Goal: Communication & Community: Participate in discussion

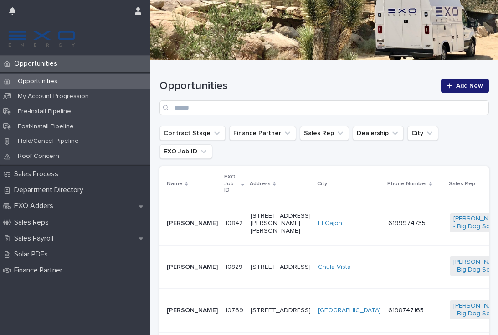
scroll to position [123, 0]
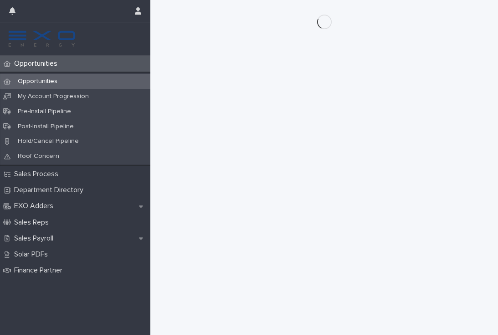
click at [45, 68] on div "Opportunities" at bounding box center [75, 64] width 150 height 16
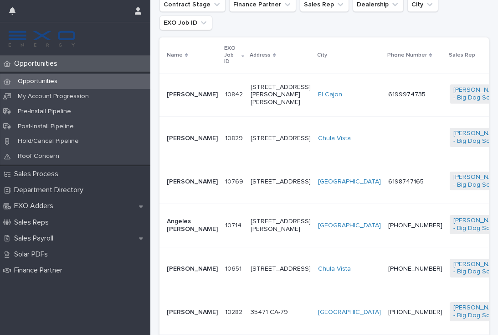
scroll to position [226, 0]
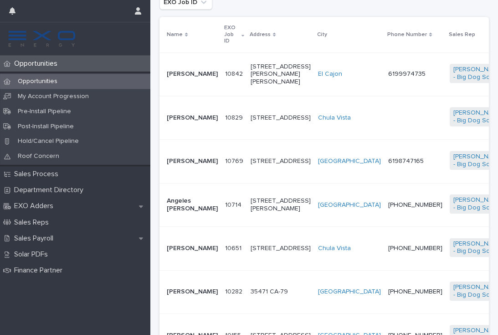
click at [385, 263] on td "[PHONE_NUMBER]" at bounding box center [416, 248] width 62 height 43
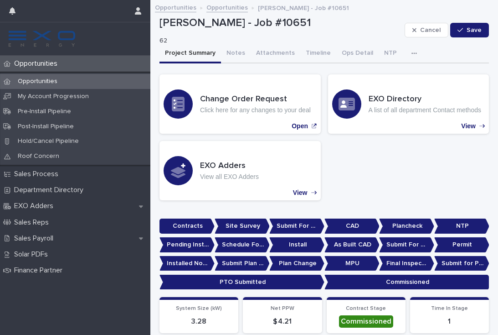
click at [47, 69] on div "Opportunities" at bounding box center [75, 64] width 150 height 16
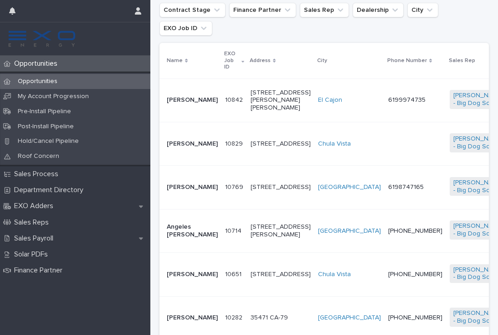
scroll to position [201, 0]
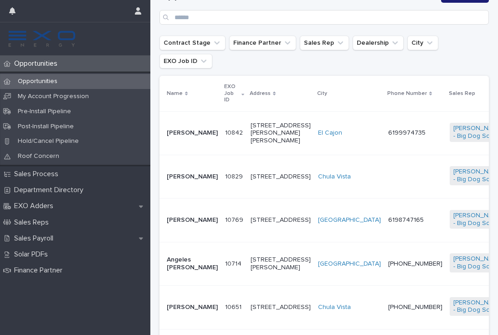
scroll to position [169, 0]
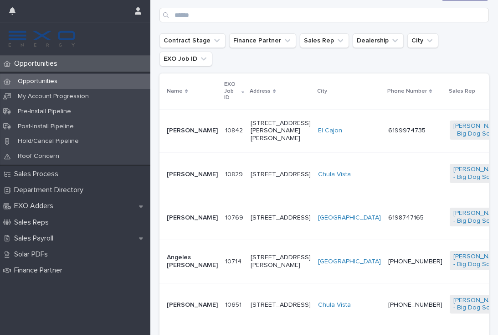
click at [385, 232] on td "6198747165" at bounding box center [416, 217] width 62 height 43
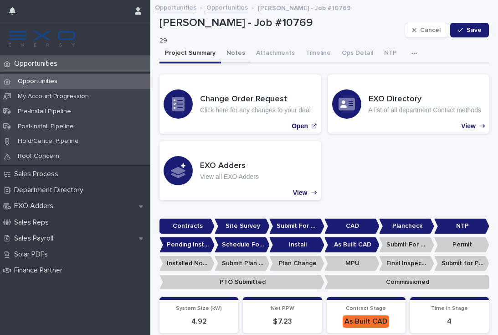
click at [227, 48] on button "Notes" at bounding box center [236, 53] width 30 height 19
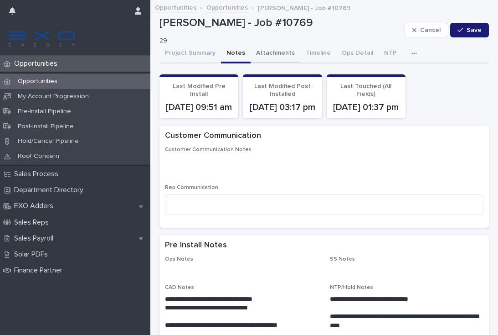
click at [268, 56] on button "Attachments" at bounding box center [276, 53] width 50 height 19
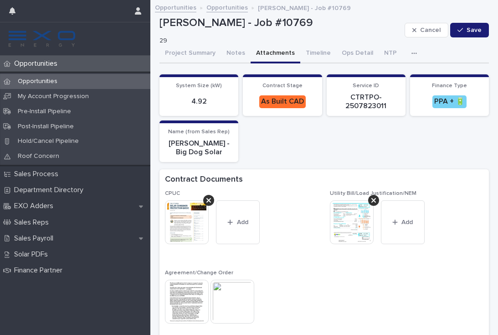
click at [33, 78] on p "Opportunities" at bounding box center [37, 81] width 54 height 8
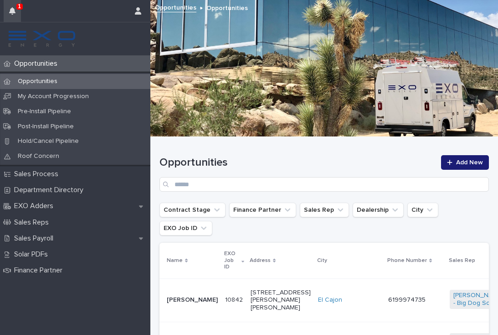
click at [20, 10] on button "button" at bounding box center [12, 11] width 17 height 22
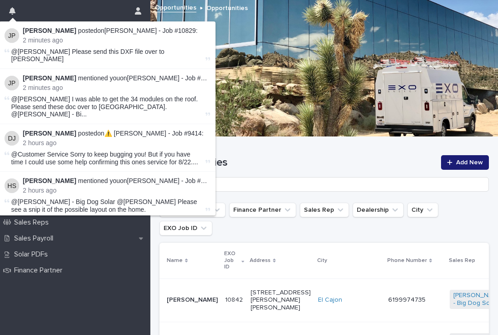
click at [325, 156] on h1 "Opportunities" at bounding box center [298, 162] width 276 height 13
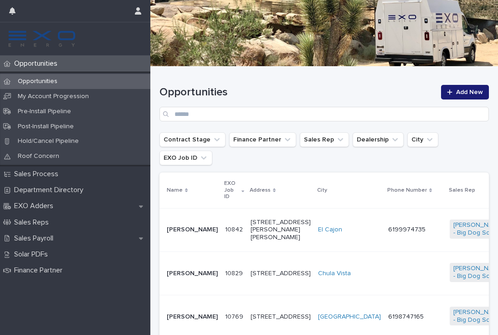
scroll to position [118, 0]
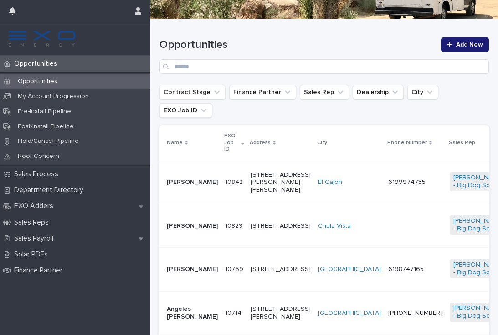
click at [450, 255] on div "[PERSON_NAME] - Big Dog Solar" at bounding box center [479, 269] width 59 height 28
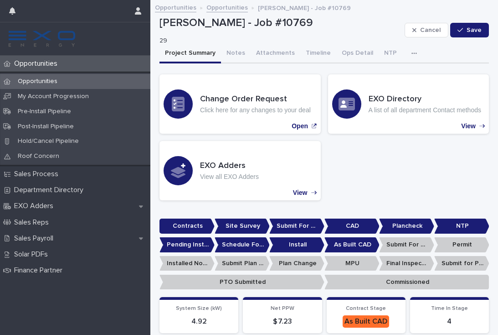
click at [412, 55] on icon "button" at bounding box center [414, 53] width 5 height 6
click at [398, 70] on button "Activity" at bounding box center [383, 77] width 60 height 14
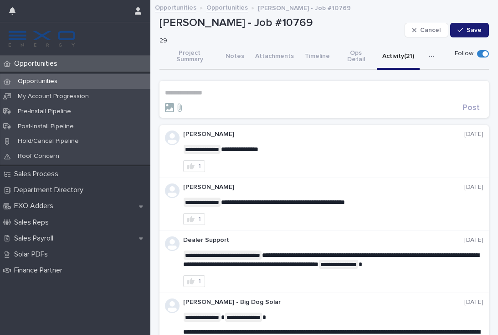
click at [202, 89] on p "**********" at bounding box center [324, 93] width 319 height 8
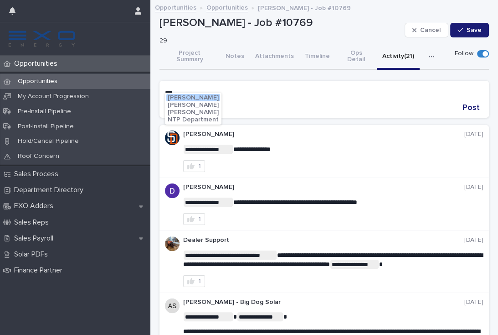
click at [205, 119] on span "NTP Department" at bounding box center [193, 119] width 51 height 6
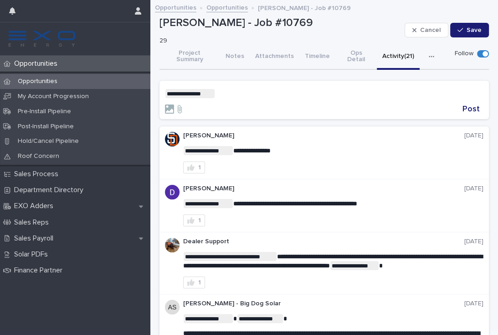
click at [240, 89] on p "**********" at bounding box center [324, 93] width 319 height 9
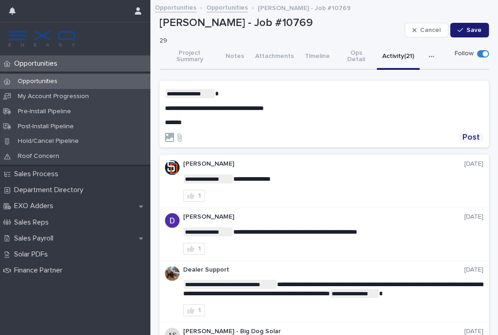
click at [472, 133] on span "Post" at bounding box center [471, 137] width 17 height 8
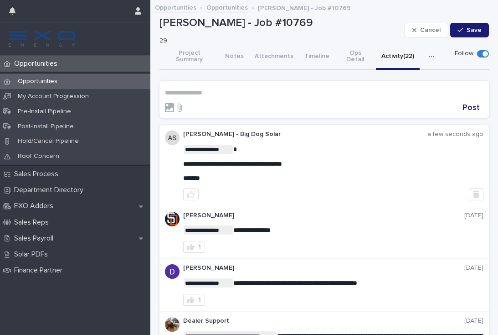
click at [49, 65] on p "Opportunities" at bounding box center [37, 63] width 54 height 9
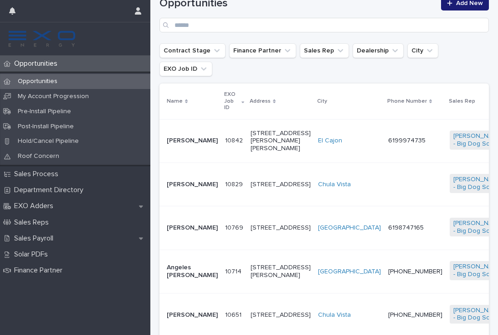
scroll to position [160, 0]
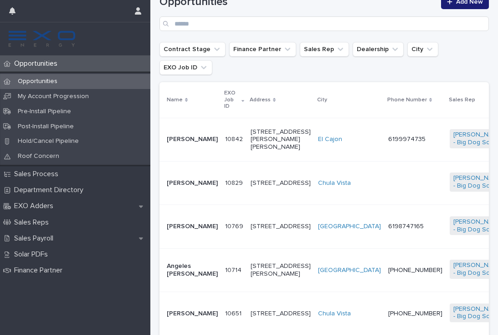
click at [385, 177] on td at bounding box center [416, 182] width 62 height 43
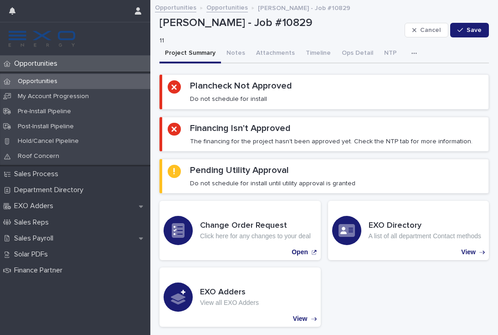
click at [412, 52] on icon "button" at bounding box center [414, 53] width 5 height 6
click at [372, 70] on button "Activity" at bounding box center [383, 77] width 60 height 14
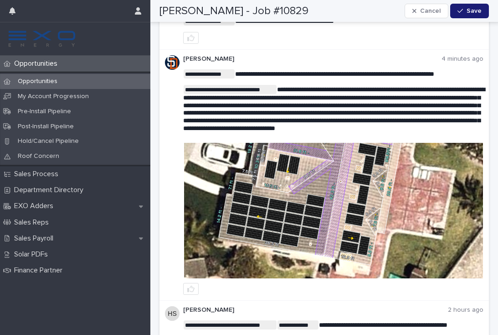
scroll to position [124, 0]
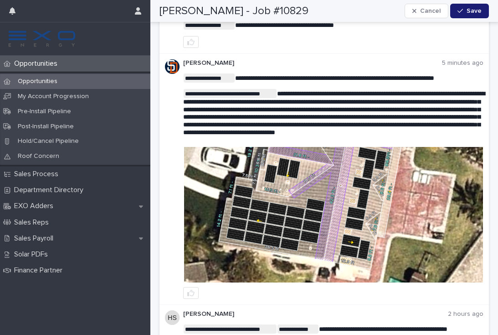
drag, startPoint x: 372, startPoint y: 70, endPoint x: 0, endPoint y: 0, distance: 379.4
click at [469, 149] on html "**********" at bounding box center [249, 167] width 498 height 335
click at [470, 149] on img at bounding box center [333, 214] width 299 height 135
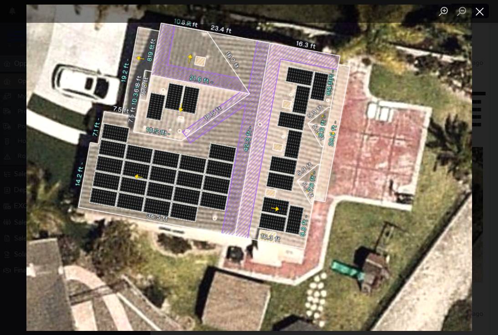
click at [480, 12] on button "Close lightbox" at bounding box center [480, 11] width 18 height 16
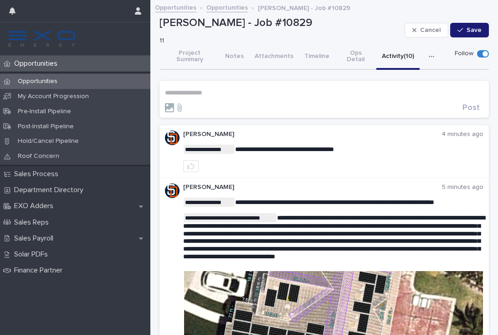
scroll to position [0, 0]
click at [210, 89] on p "**********" at bounding box center [324, 93] width 319 height 8
click at [187, 106] on span "Jake Packard" at bounding box center [193, 105] width 51 height 6
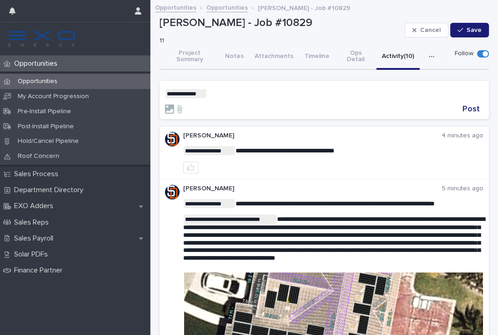
click at [227, 89] on p "**********" at bounding box center [324, 93] width 319 height 9
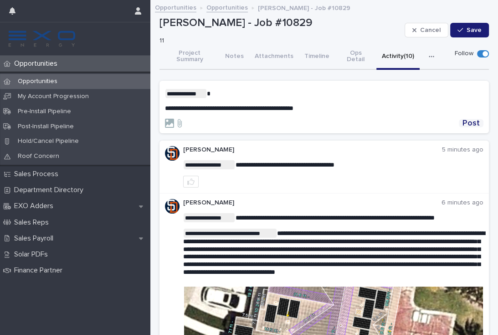
click at [474, 119] on span "Post" at bounding box center [471, 123] width 17 height 8
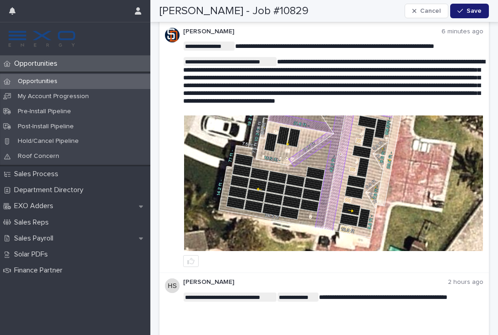
scroll to position [223, 0]
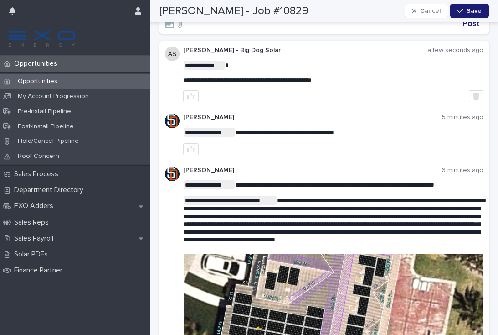
click at [38, 79] on p "Opportunities" at bounding box center [37, 81] width 54 height 8
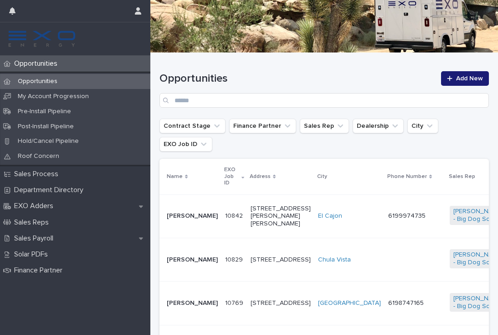
scroll to position [80, 0]
